Goal: Find specific fact

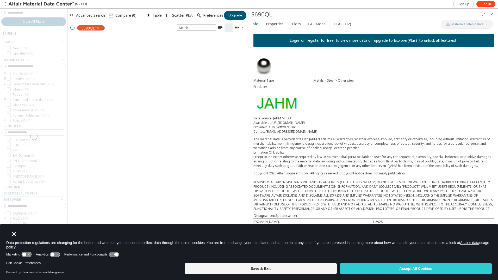
scroll to position [227, 177]
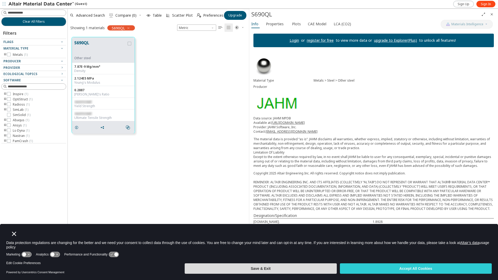
click at [316, 264] on button "Save & Exit" at bounding box center [261, 268] width 152 height 10
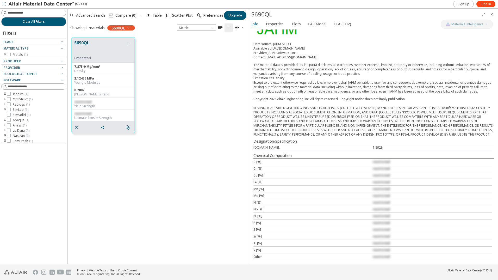
scroll to position [79, 0]
click at [81, 113] on span "restricted" at bounding box center [82, 113] width 17 height 4
click at [83, 103] on span "restricted" at bounding box center [82, 102] width 17 height 4
drag, startPoint x: 83, startPoint y: 103, endPoint x: 80, endPoint y: 88, distance: 14.6
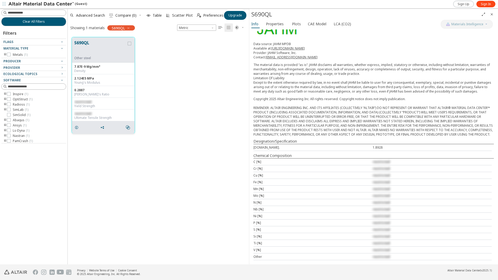
click at [78, 90] on div "0.2887" at bounding box center [103, 90] width 58 height 4
drag, startPoint x: 84, startPoint y: 89, endPoint x: 73, endPoint y: 92, distance: 11.8
click at [73, 92] on div "0.2887 [PERSON_NAME]'s Ratio" at bounding box center [103, 92] width 62 height 12
copy div "0.2887"
